Goal: Information Seeking & Learning: Learn about a topic

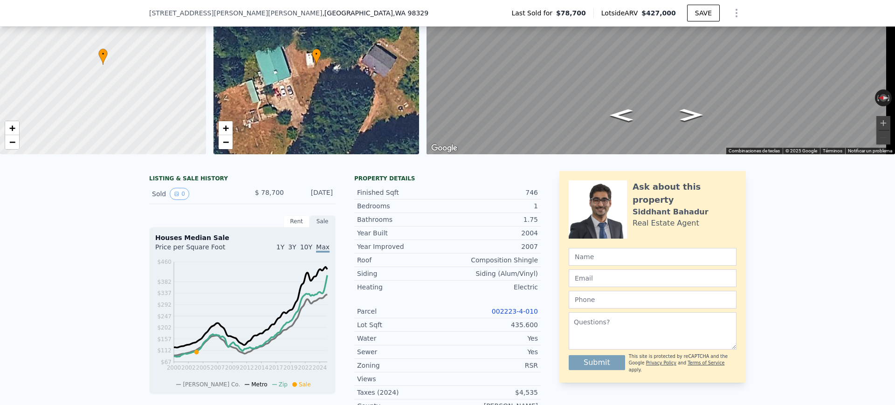
scroll to position [113, 0]
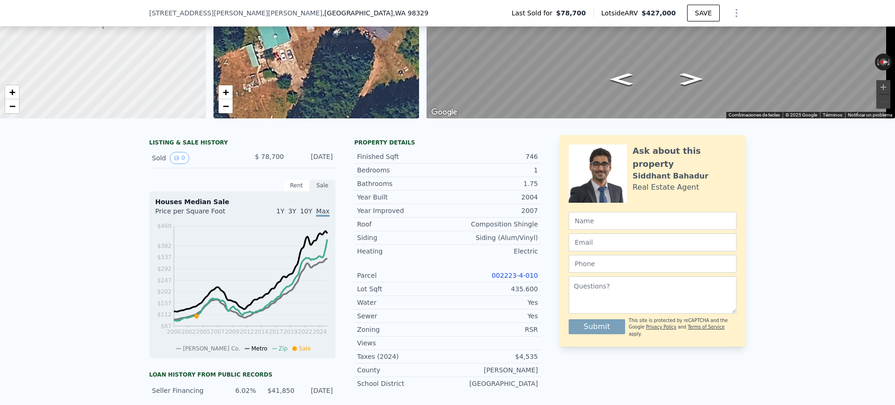
click at [510, 279] on link "002223-4-010" at bounding box center [515, 275] width 46 height 7
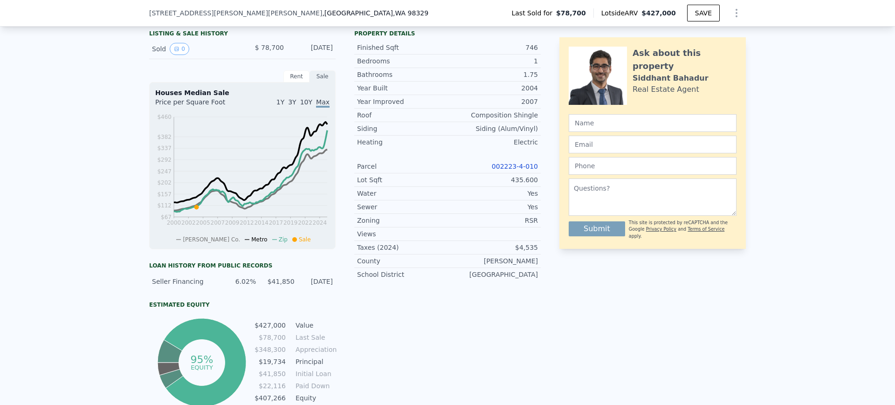
scroll to position [230, 0]
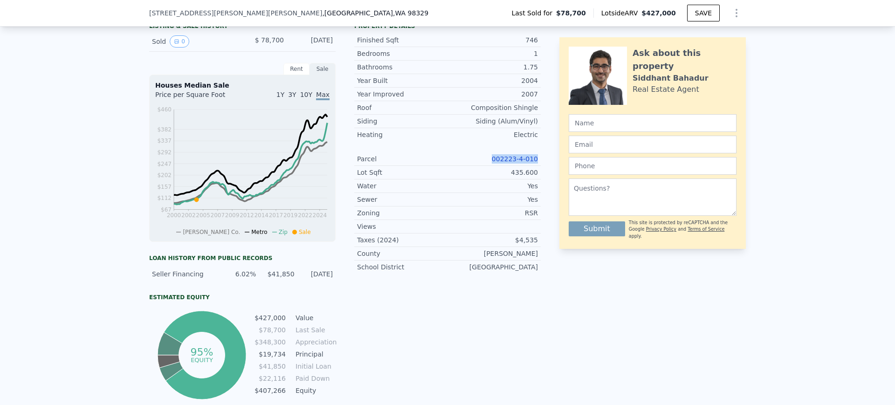
drag, startPoint x: 479, startPoint y: 168, endPoint x: 545, endPoint y: 169, distance: 66.6
click at [545, 169] on div "LISTING & SALE HISTORY Sold 0 $ 78,700 [DATE] Rent Sale Rent over time Price pe…" at bounding box center [447, 210] width 597 height 383
copy link "002223-4-010"
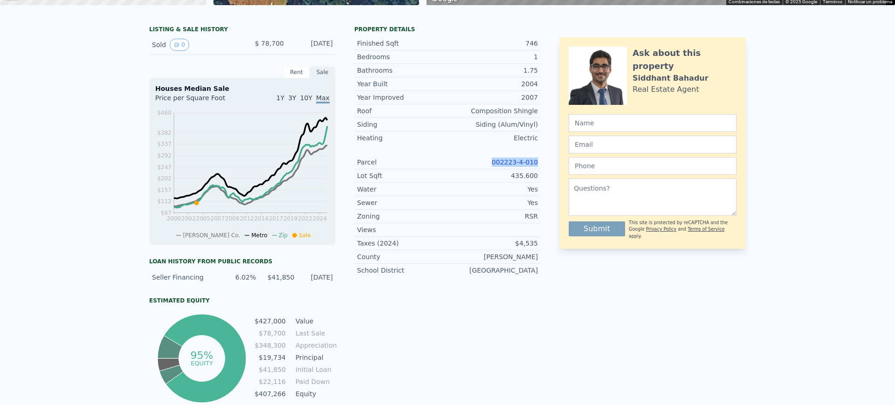
scroll to position [3, 0]
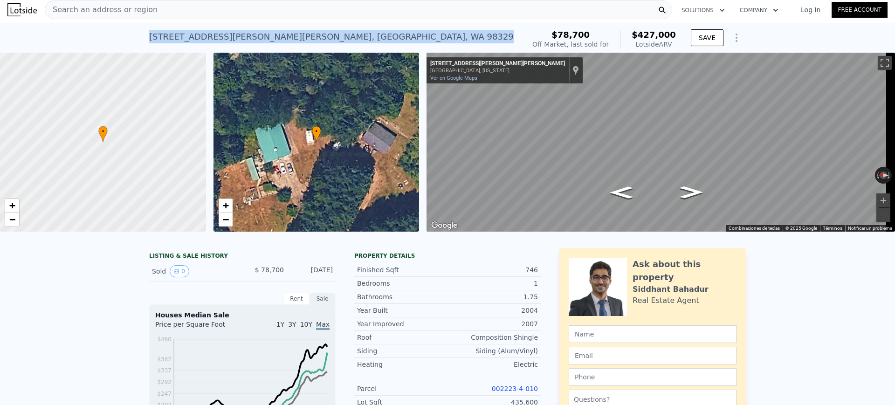
drag, startPoint x: 344, startPoint y: 39, endPoint x: 125, endPoint y: 36, distance: 218.6
click at [125, 36] on div "[STREET_ADDRESS][PERSON_NAME][PERSON_NAME] Sold [DATE] for $78,700 (~ARV $427k …" at bounding box center [447, 38] width 895 height 30
copy div "[STREET_ADDRESS][PERSON_NAME][PERSON_NAME]"
click at [334, 7] on div "Search an address or region" at bounding box center [358, 9] width 627 height 19
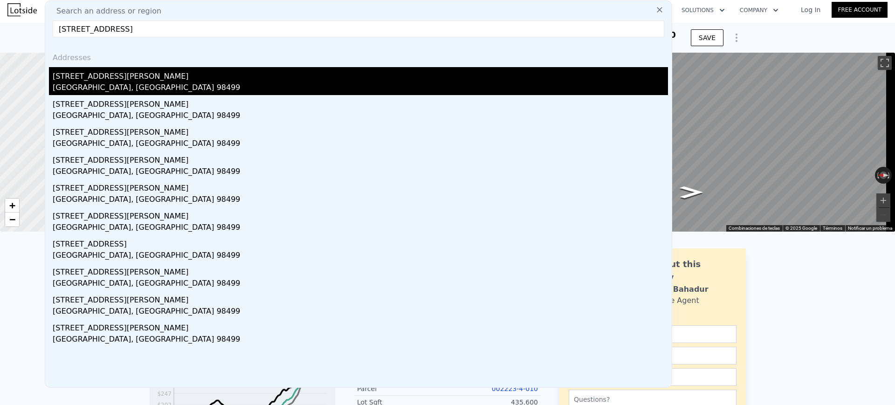
type input "[STREET_ADDRESS]"
click at [302, 68] on div "[STREET_ADDRESS][PERSON_NAME]" at bounding box center [360, 74] width 615 height 15
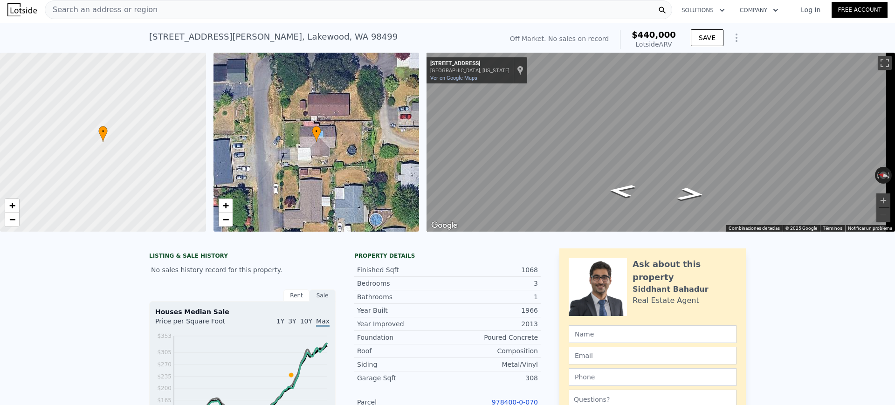
click at [219, 8] on div "Search an address or region" at bounding box center [358, 9] width 627 height 19
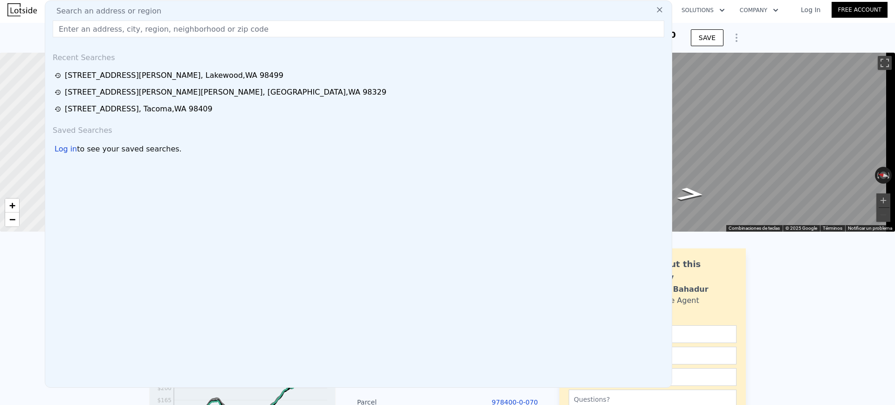
type input "[STREET_ADDRESS]"
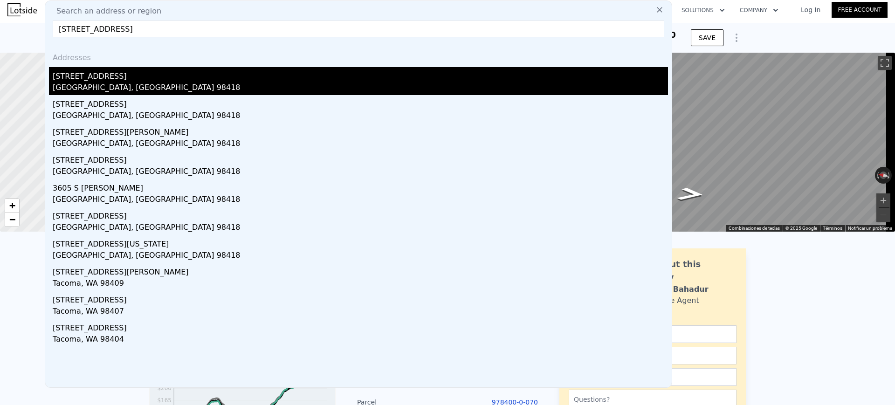
click at [215, 69] on div "[STREET_ADDRESS]" at bounding box center [360, 74] width 615 height 15
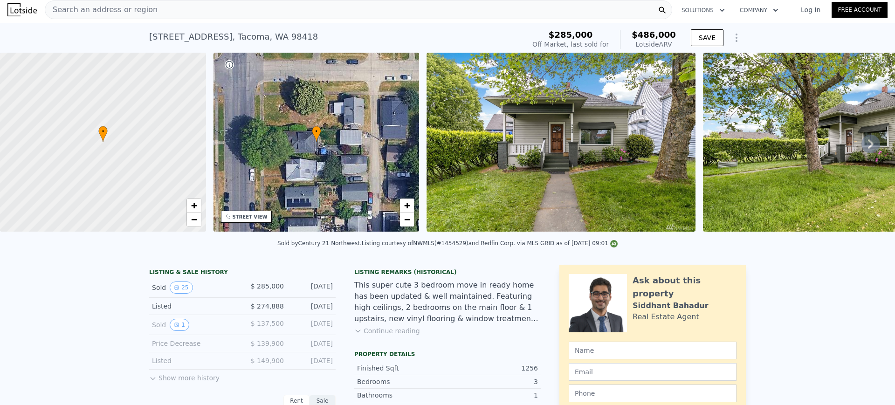
click at [239, 12] on div "Search an address or region" at bounding box center [358, 9] width 627 height 19
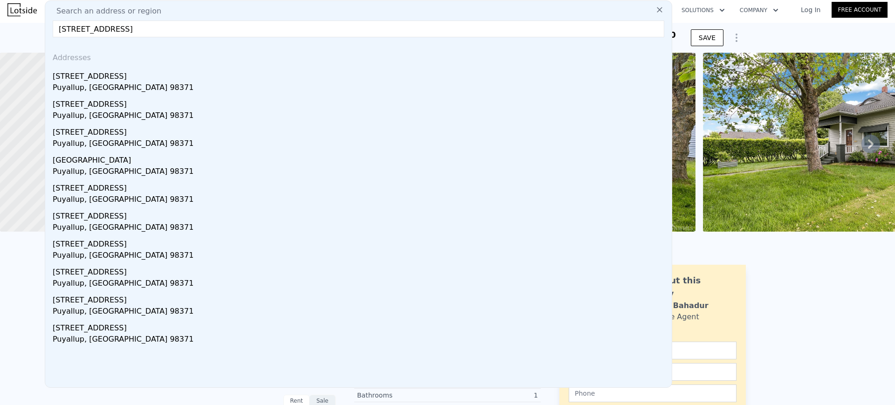
type input "[STREET_ADDRESS]"
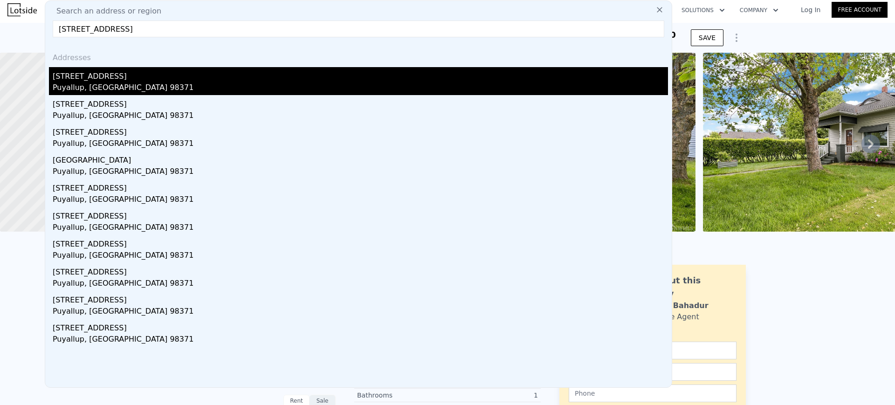
click at [213, 76] on div "[STREET_ADDRESS]" at bounding box center [360, 74] width 615 height 15
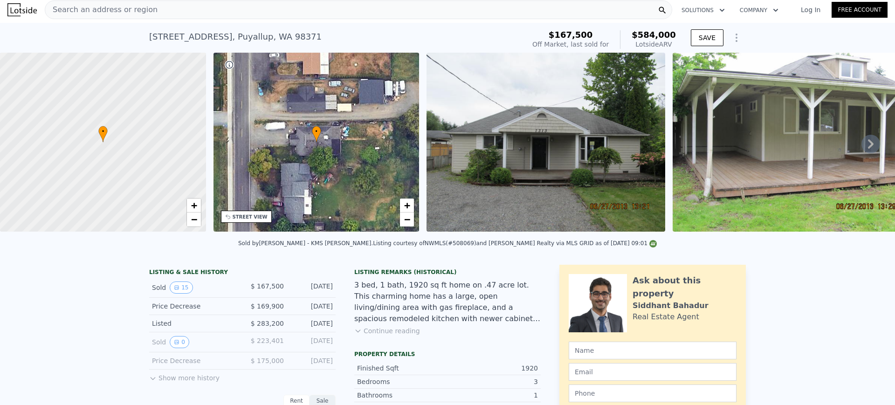
click at [274, 11] on div "Search an address or region" at bounding box center [358, 9] width 627 height 19
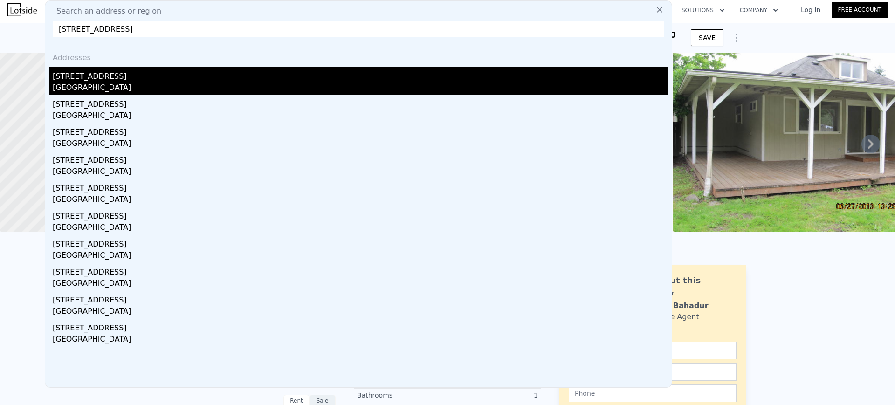
type input "[STREET_ADDRESS]"
click at [207, 82] on div "[GEOGRAPHIC_DATA]" at bounding box center [360, 88] width 615 height 13
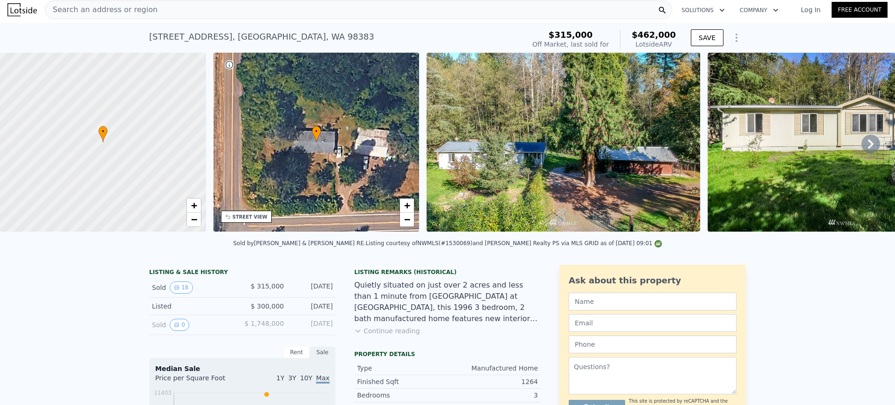
click at [273, 13] on div "Search an address or region" at bounding box center [358, 9] width 627 height 19
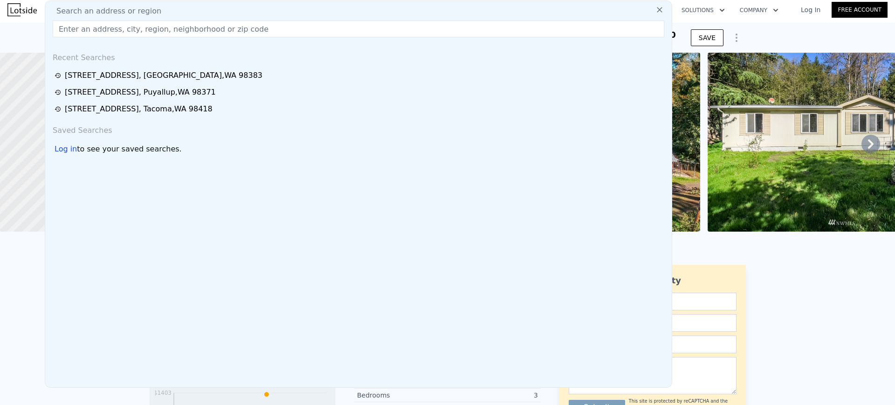
type input "[STREET_ADDRESS]"
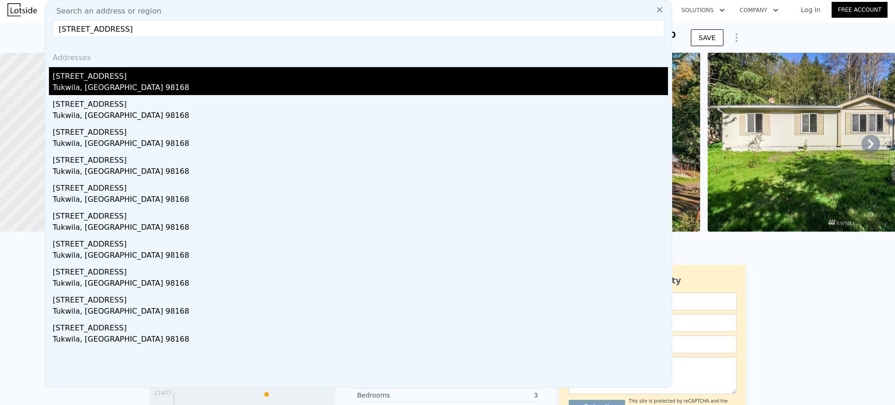
click at [219, 68] on div "[STREET_ADDRESS]" at bounding box center [360, 74] width 615 height 15
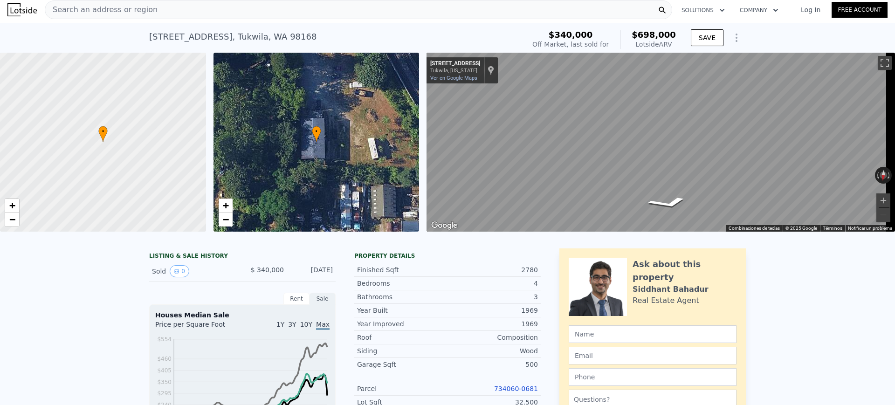
click at [295, 35] on div "[STREET_ADDRESS] Sold [DATE] for $340k (~ARV $698k )" at bounding box center [335, 40] width 372 height 26
click at [282, 12] on div "Search an address or region" at bounding box center [358, 9] width 627 height 19
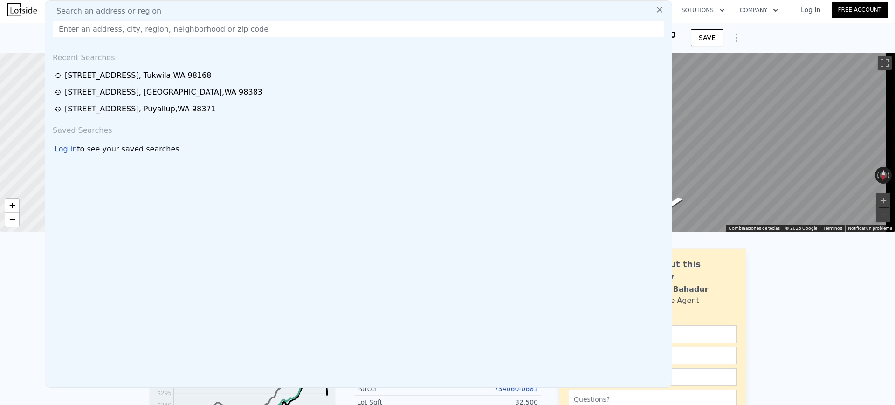
click at [282, 12] on div "Search an address or region" at bounding box center [358, 11] width 619 height 11
click at [271, 39] on div "Search an address or region Recent Searches [STREET_ADDRESS] [STREET_ADDRESS] […" at bounding box center [358, 193] width 627 height 387
click at [269, 36] on input "text" at bounding box center [358, 29] width 611 height 17
paste input "[STREET_ADDRESS]"
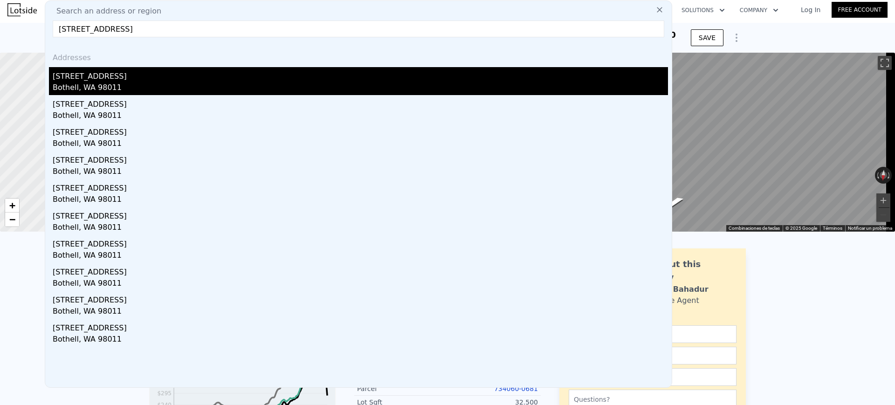
type input "[STREET_ADDRESS]"
click at [271, 83] on div "Bothell, WA 98011" at bounding box center [360, 88] width 615 height 13
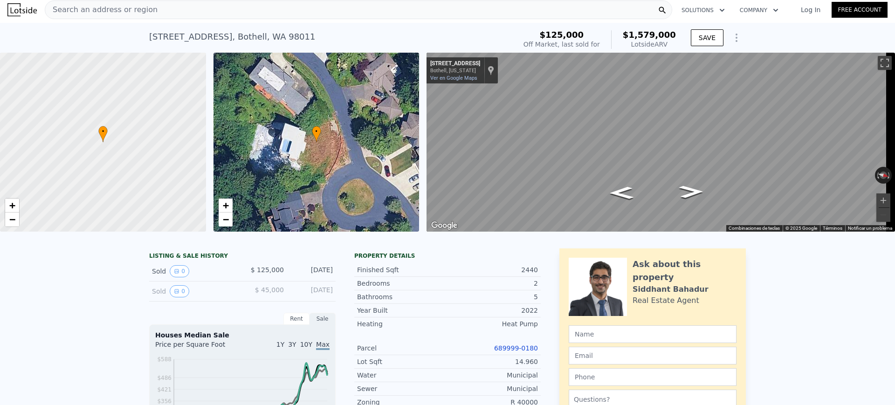
click at [285, 8] on div "Search an address or region" at bounding box center [358, 9] width 627 height 19
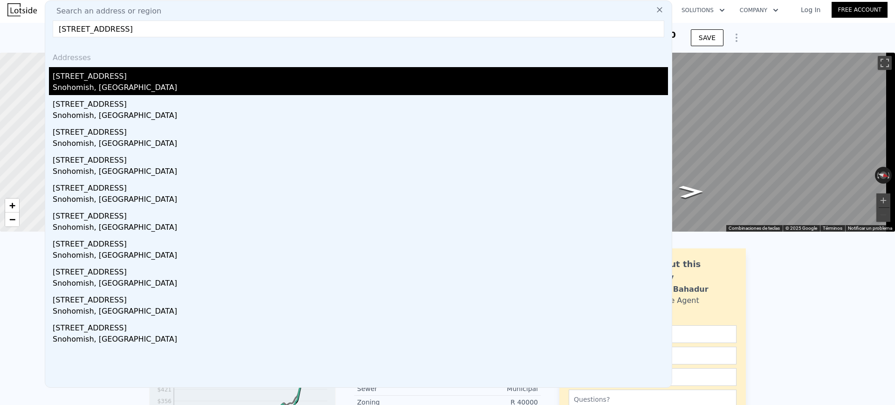
type input "[STREET_ADDRESS]"
click at [225, 71] on div "[STREET_ADDRESS]" at bounding box center [360, 74] width 615 height 15
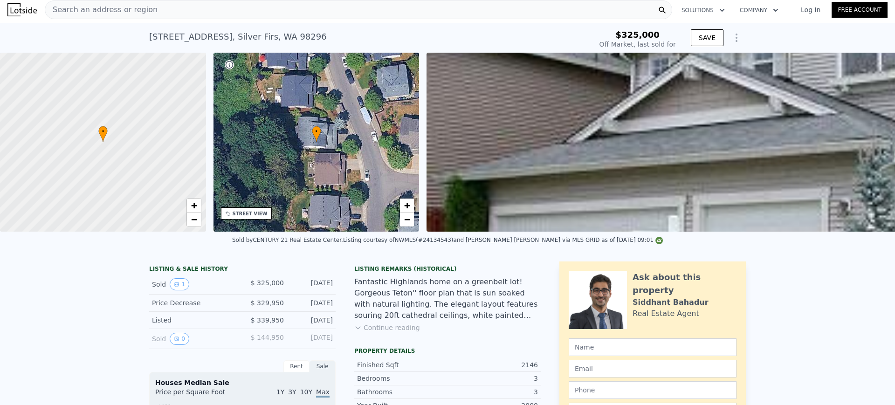
click at [264, 7] on div "Search an address or region" at bounding box center [358, 9] width 627 height 19
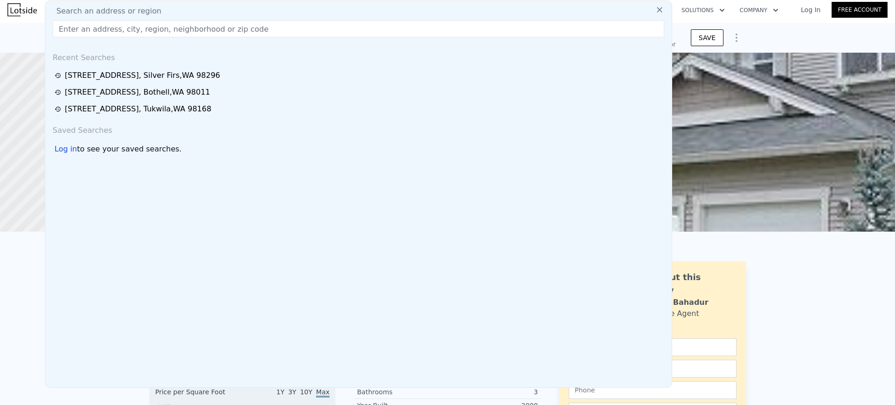
type input "[STREET_ADDRESS]"
type input "$ 954,000"
type input "$ 536,393"
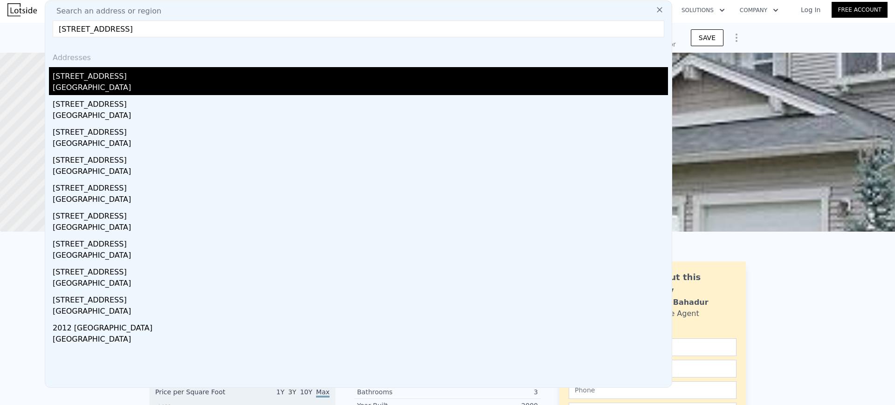
type input "[STREET_ADDRESS]"
click at [183, 77] on div "[STREET_ADDRESS]" at bounding box center [360, 74] width 615 height 15
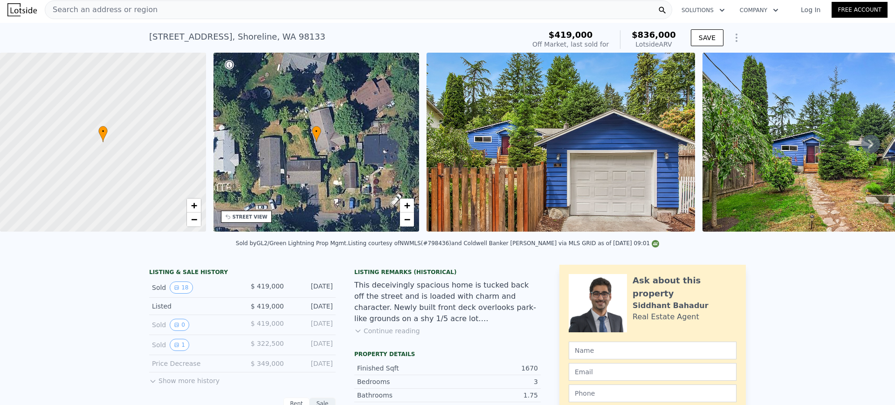
click at [326, 11] on div "Search an address or region" at bounding box center [358, 9] width 627 height 19
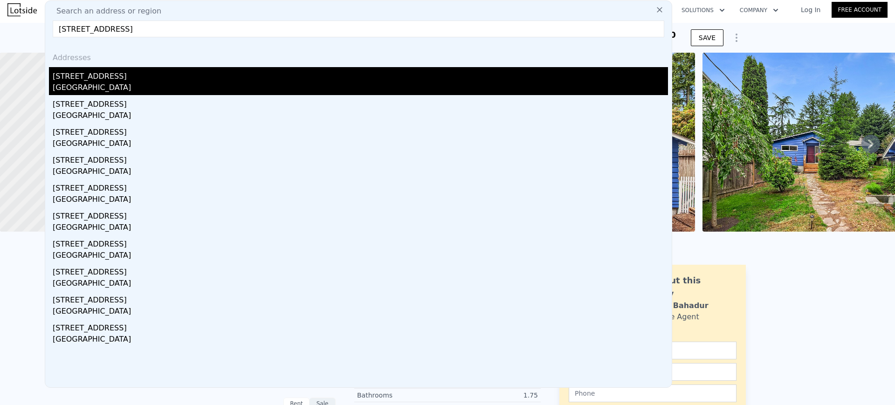
type input "[STREET_ADDRESS]"
click at [119, 91] on div "[GEOGRAPHIC_DATA]" at bounding box center [360, 88] width 615 height 13
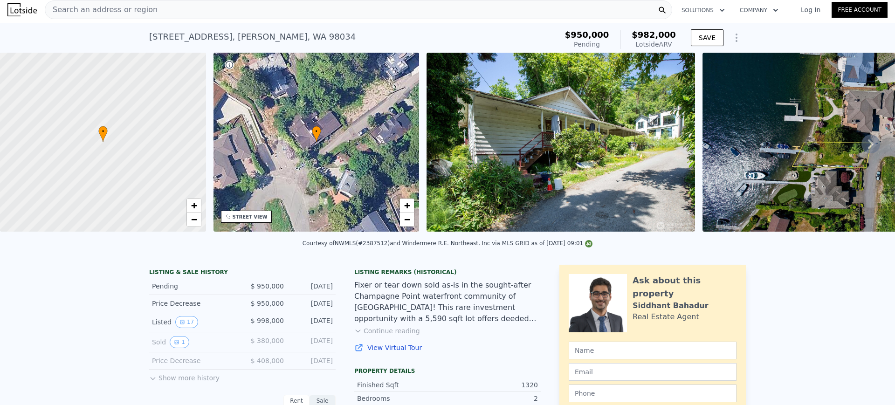
click at [290, 1] on div "Search an address or region" at bounding box center [358, 9] width 627 height 19
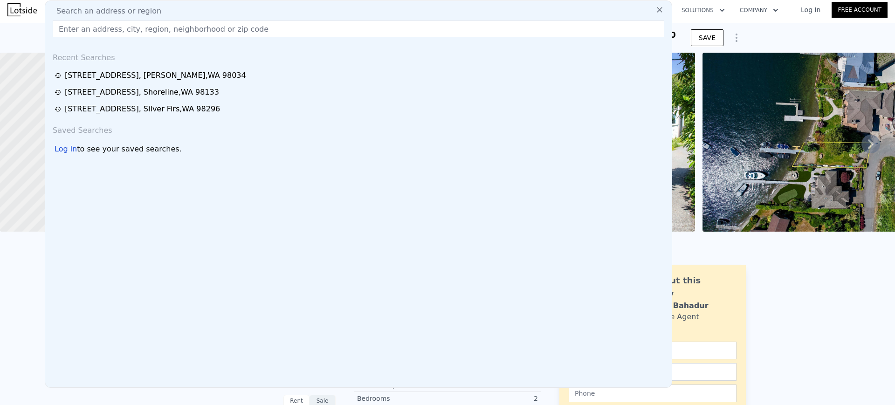
click at [290, 7] on div "Search an address or region" at bounding box center [358, 11] width 619 height 11
click at [282, 33] on input "text" at bounding box center [358, 29] width 611 height 17
paste input "Foreclosure Sale Foreclosure Sale [STREET_ADDRESS]"
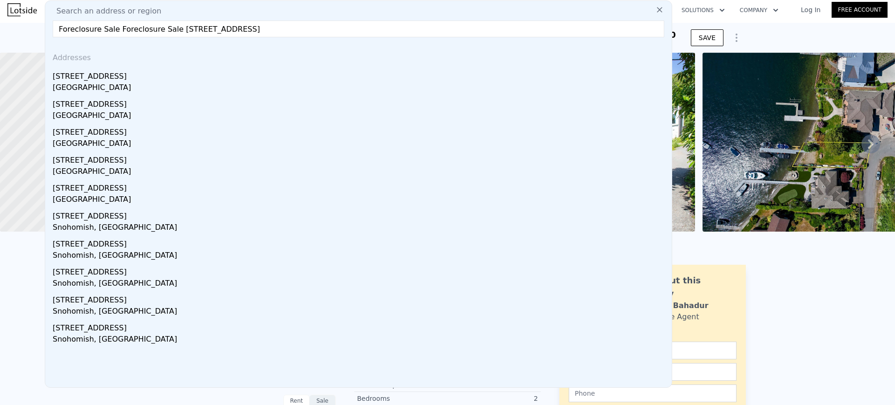
drag, startPoint x: 170, startPoint y: 29, endPoint x: 0, endPoint y: 31, distance: 170.1
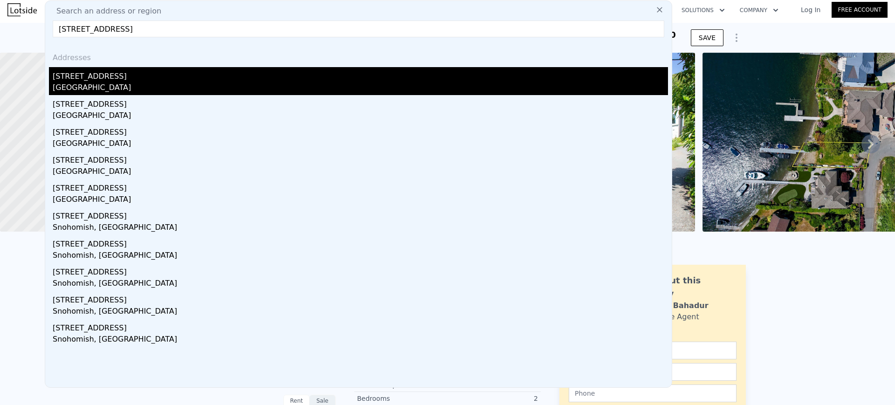
type input "[STREET_ADDRESS]"
click at [110, 89] on div "[GEOGRAPHIC_DATA]" at bounding box center [360, 88] width 615 height 13
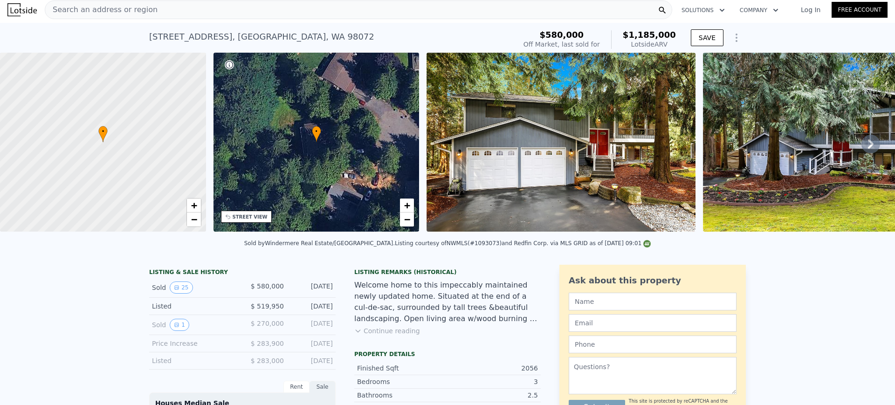
drag, startPoint x: 303, startPoint y: 19, endPoint x: 301, endPoint y: 13, distance: 7.1
click at [302, 18] on div "Search an address or region Solutions Company Open main menu Log In Free Account" at bounding box center [447, 10] width 880 height 22
click at [301, 13] on div "Search an address or region" at bounding box center [358, 9] width 627 height 19
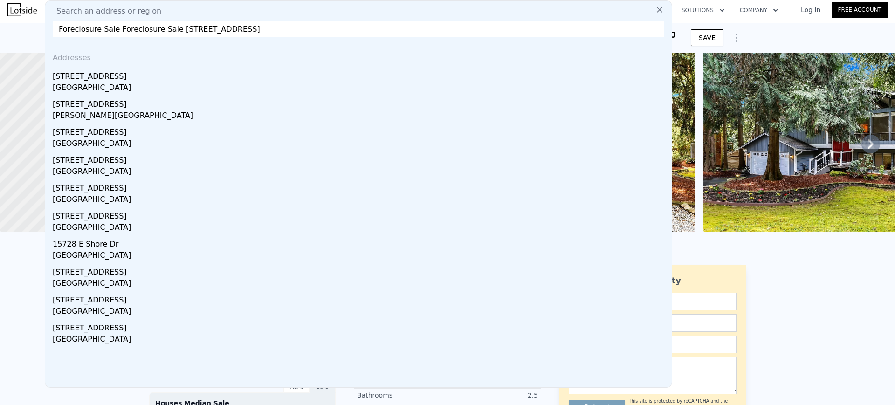
drag, startPoint x: 173, startPoint y: 26, endPoint x: 0, endPoint y: 29, distance: 172.9
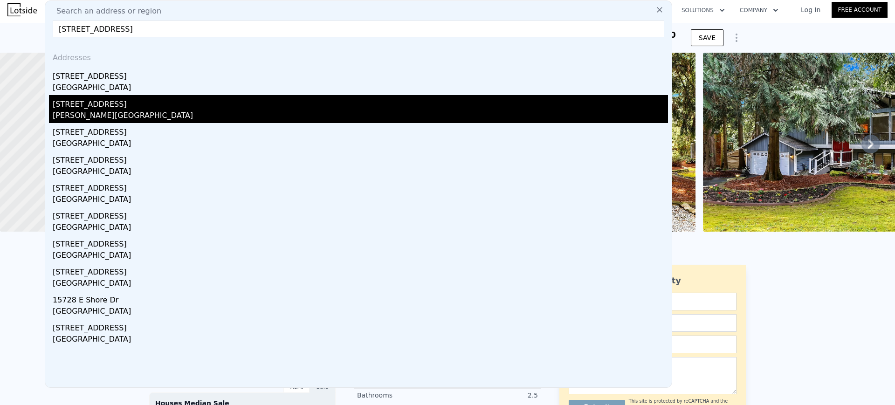
type input "[STREET_ADDRESS]"
click at [104, 107] on div "[STREET_ADDRESS]" at bounding box center [360, 102] width 615 height 15
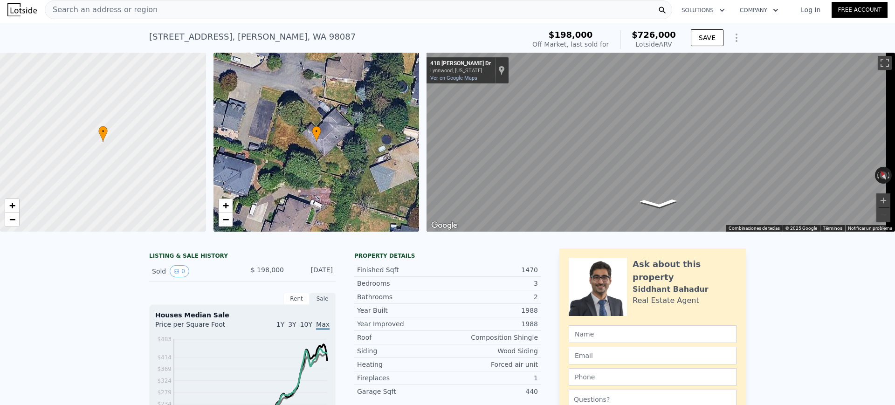
click at [348, 4] on div "Search an address or region" at bounding box center [358, 9] width 627 height 19
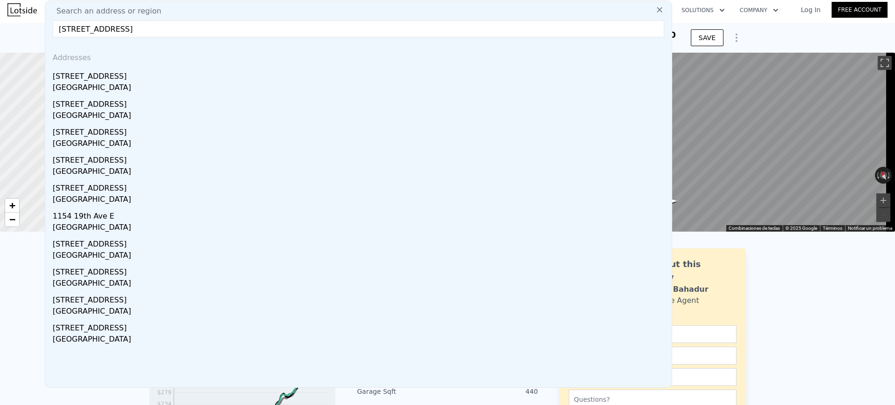
click at [334, 36] on input "[STREET_ADDRESS]" at bounding box center [358, 29] width 611 height 17
type input "[STREET_ADDRESS]"
click at [172, 80] on div "[STREET_ADDRESS]" at bounding box center [360, 74] width 615 height 15
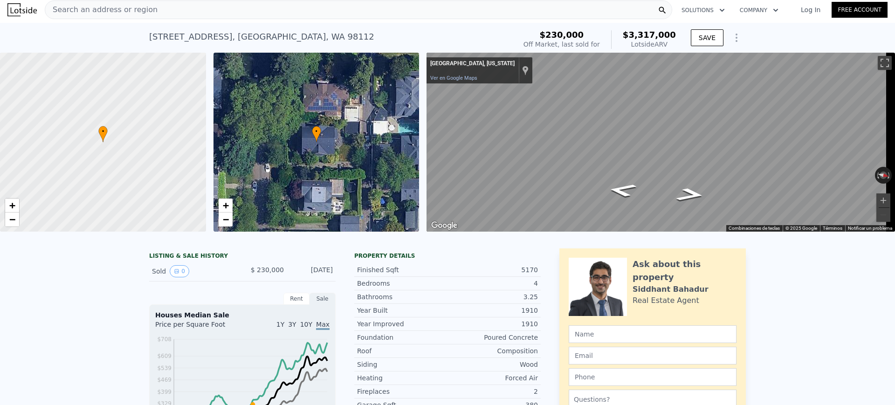
click at [276, 16] on div "Search an address or region" at bounding box center [358, 9] width 627 height 19
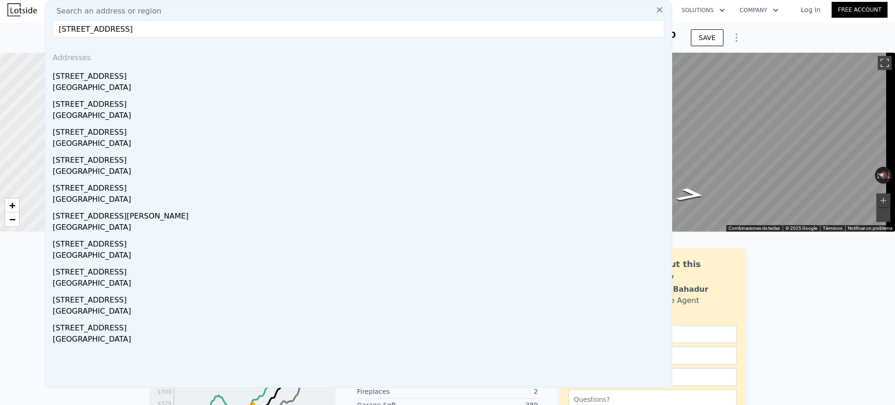
type input "[STREET_ADDRESS]"
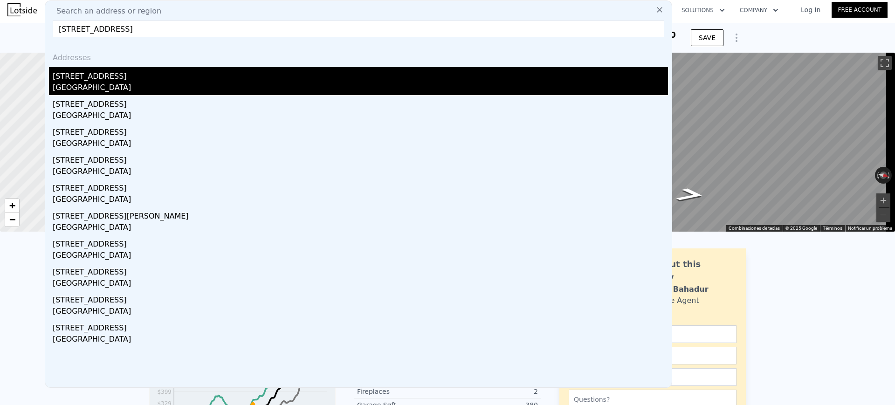
click at [184, 76] on div "[STREET_ADDRESS]" at bounding box center [360, 74] width 615 height 15
type input "2"
type input "4"
type input "1"
type input "2.25"
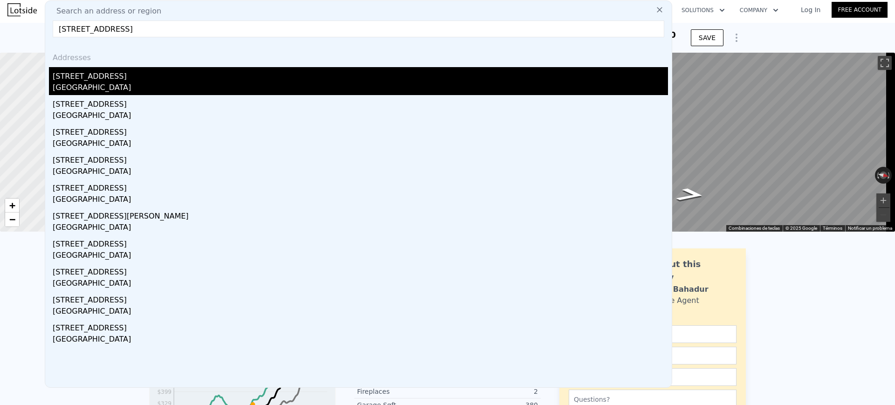
type input "1130"
type input "1820"
type input "5039"
type input "9603"
type input "$ 924,000"
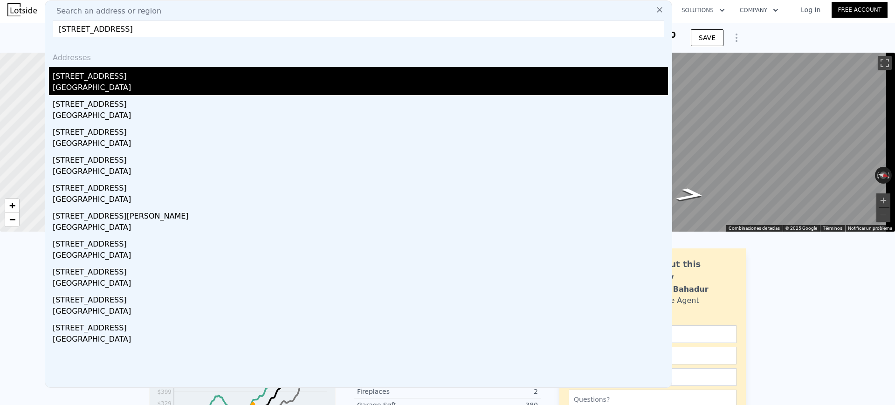
type input "7"
type input "-$ 54,953"
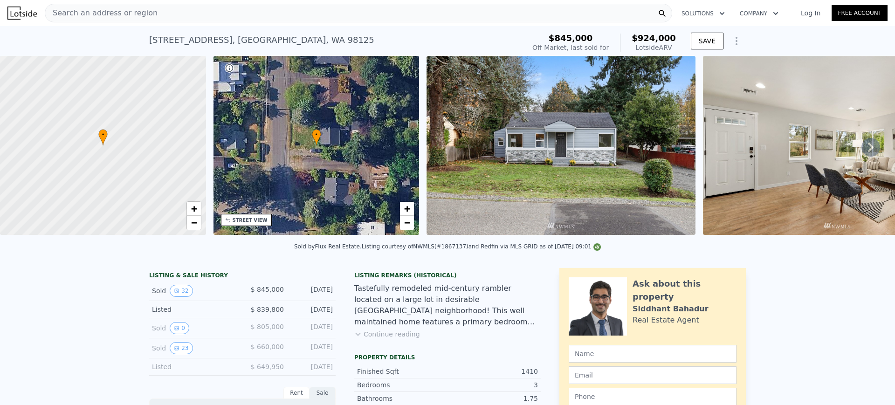
click at [343, 14] on div "Search an address or region" at bounding box center [358, 13] width 627 height 19
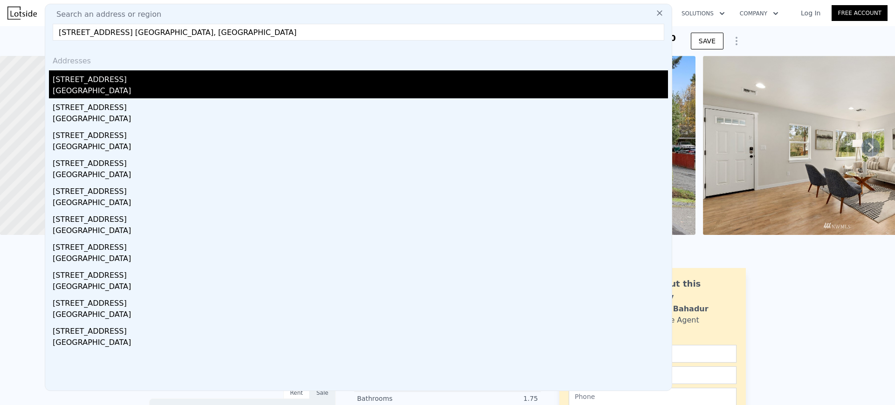
type input "[STREET_ADDRESS] [GEOGRAPHIC_DATA], [GEOGRAPHIC_DATA]"
click at [167, 81] on div "[STREET_ADDRESS]" at bounding box center [360, 77] width 615 height 15
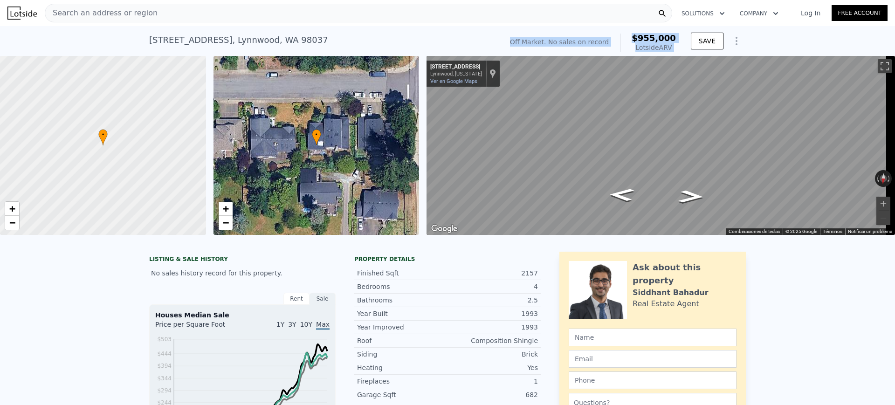
drag, startPoint x: 530, startPoint y: 40, endPoint x: 688, endPoint y: 40, distance: 157.5
click at [688, 40] on div "Off Market. No sales on record $955,000 Lotside ARV SAVE" at bounding box center [626, 43] width 240 height 26
copy div "Off Market. No sales on record $955,000 Lotside ARV"
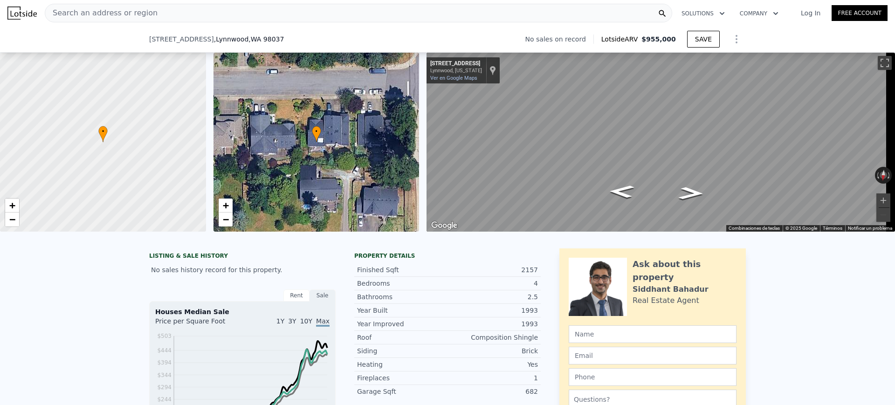
scroll to position [172, 0]
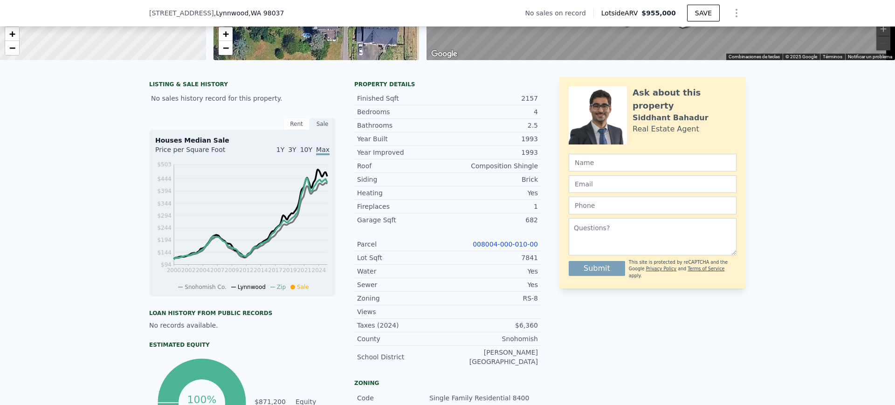
click at [515, 248] on link "008004-000-010-00" at bounding box center [505, 243] width 65 height 7
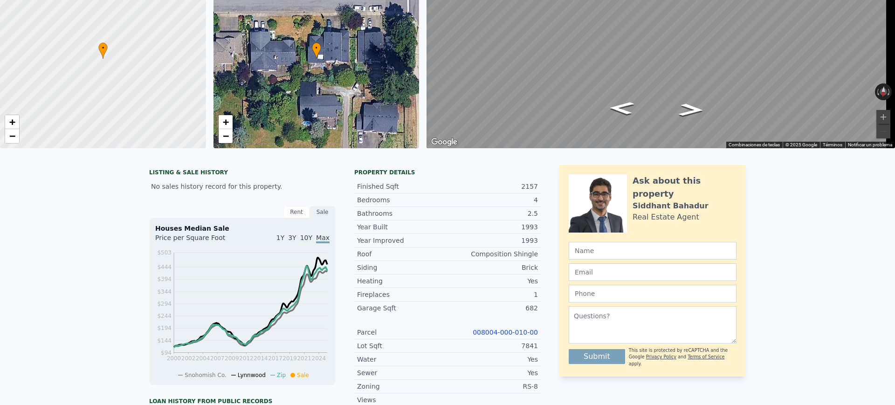
scroll to position [0, 0]
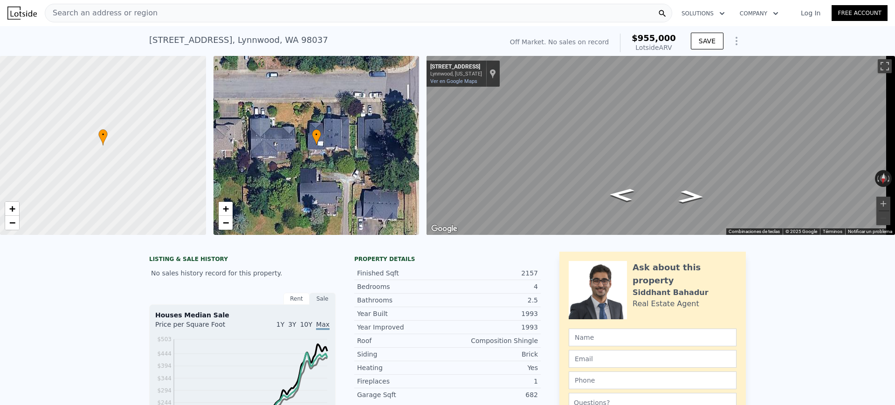
drag, startPoint x: 329, startPoint y: 39, endPoint x: 143, endPoint y: 39, distance: 185.5
click at [144, 39] on div "[STREET_ADDRESS] No sales on record (~ARV $955k ) Off Market. No sales on recor…" at bounding box center [447, 41] width 895 height 30
copy div "[STREET_ADDRESS]"
